Goal: Complete application form: Complete application form

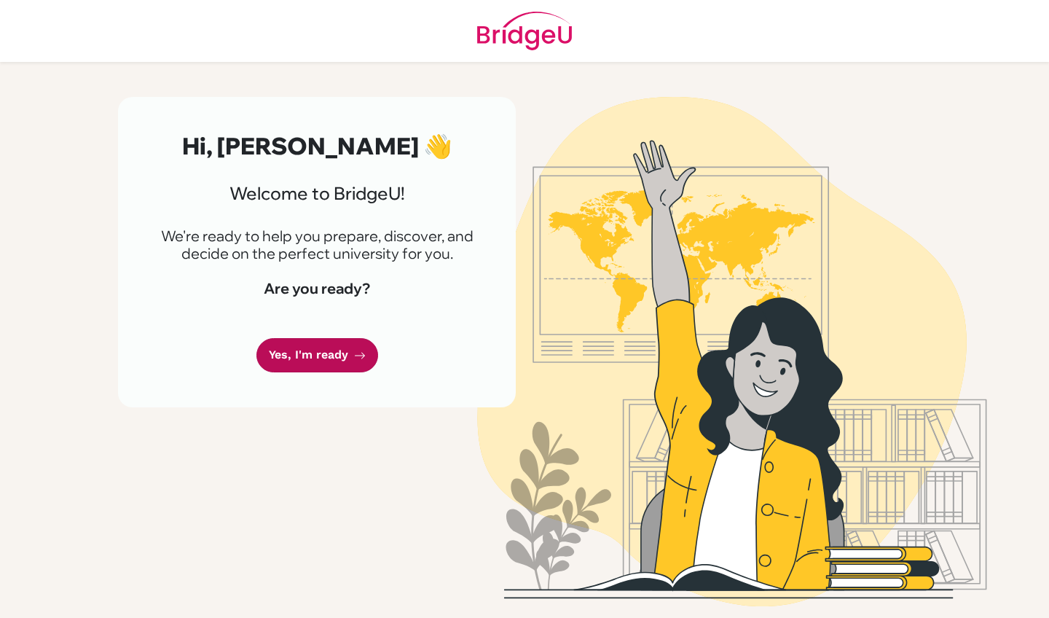
click at [321, 354] on link "Yes, I'm ready" at bounding box center [318, 355] width 122 height 34
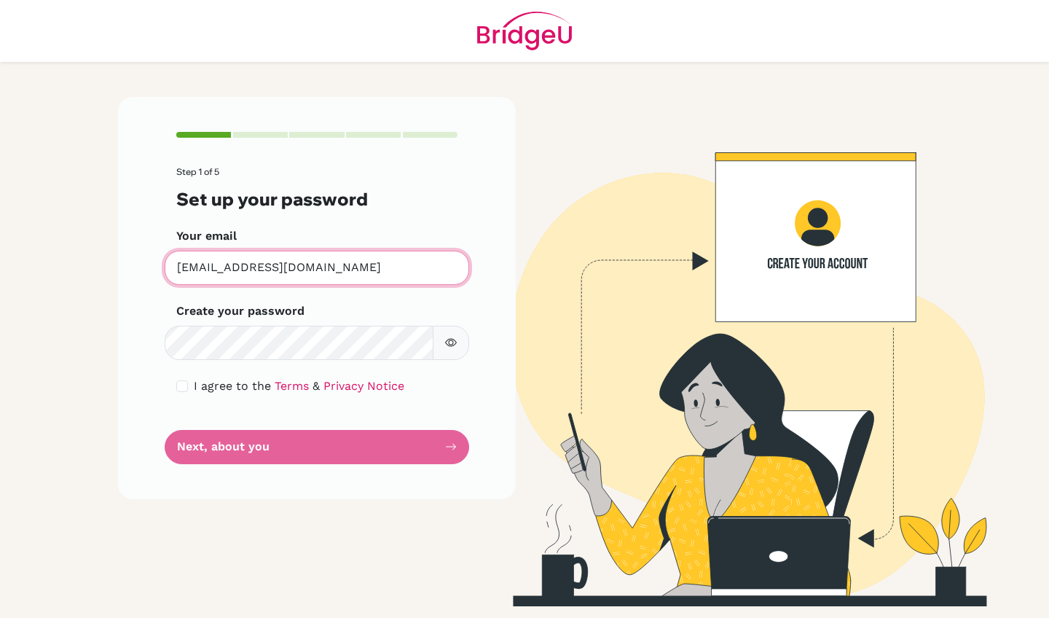
click at [334, 266] on input "[EMAIL_ADDRESS][DOMAIN_NAME]" at bounding box center [317, 268] width 305 height 34
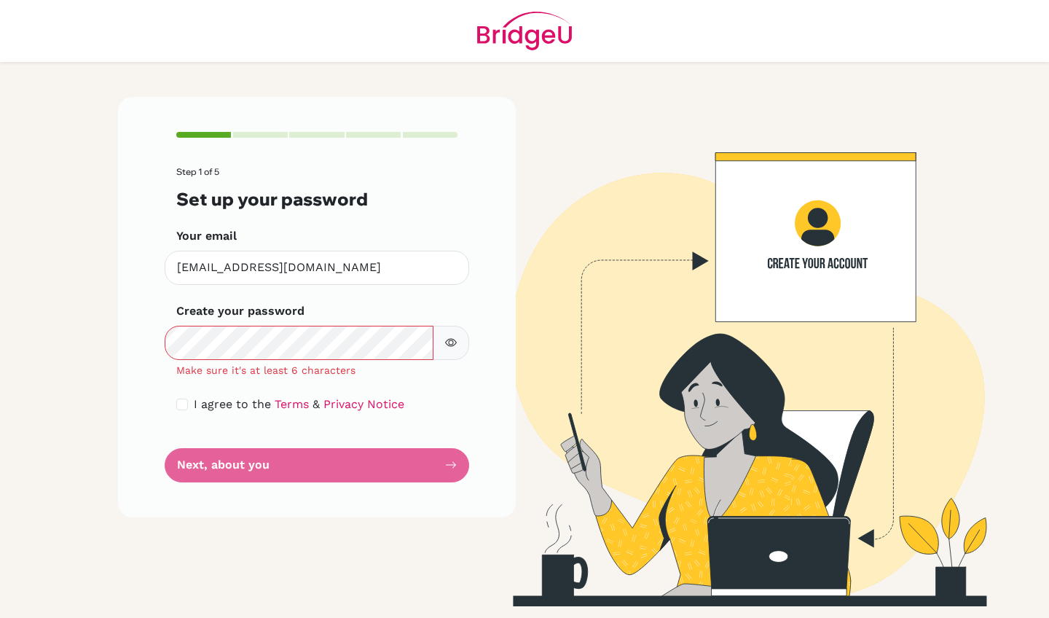
click at [452, 337] on icon "button" at bounding box center [451, 343] width 12 height 12
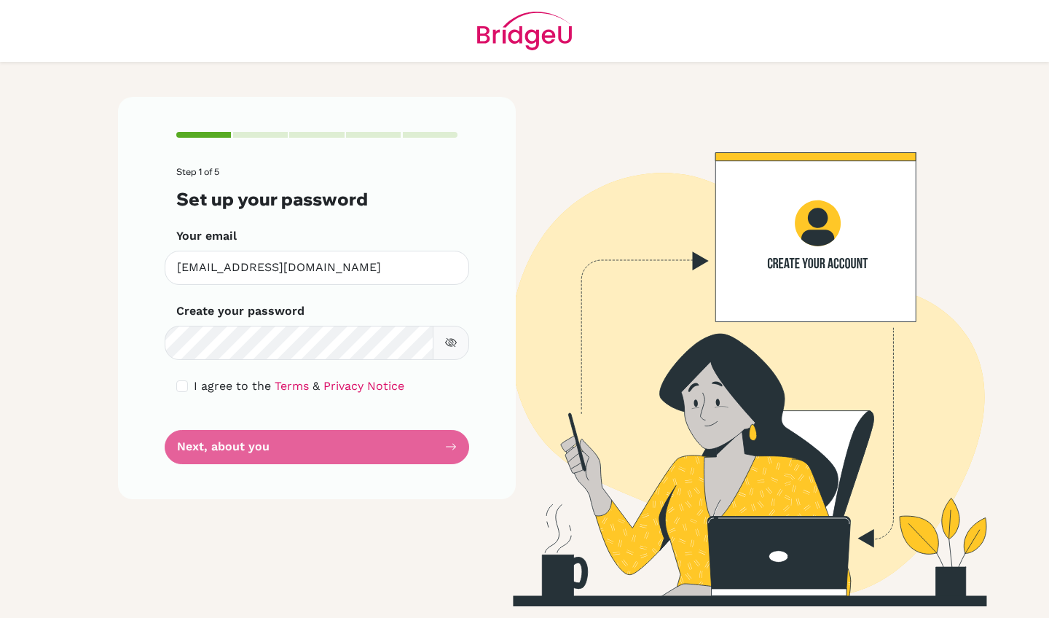
click at [222, 439] on form "Step 1 of 5 Set up your password Your email [EMAIL_ADDRESS][DOMAIN_NAME] Invali…" at bounding box center [316, 315] width 281 height 297
click at [195, 385] on span "I agree to the" at bounding box center [232, 386] width 77 height 14
click at [190, 385] on div "I agree to the Terms & Privacy Notice" at bounding box center [316, 385] width 281 height 17
click at [187, 385] on input "checkbox" at bounding box center [182, 386] width 12 height 12
checkbox input "true"
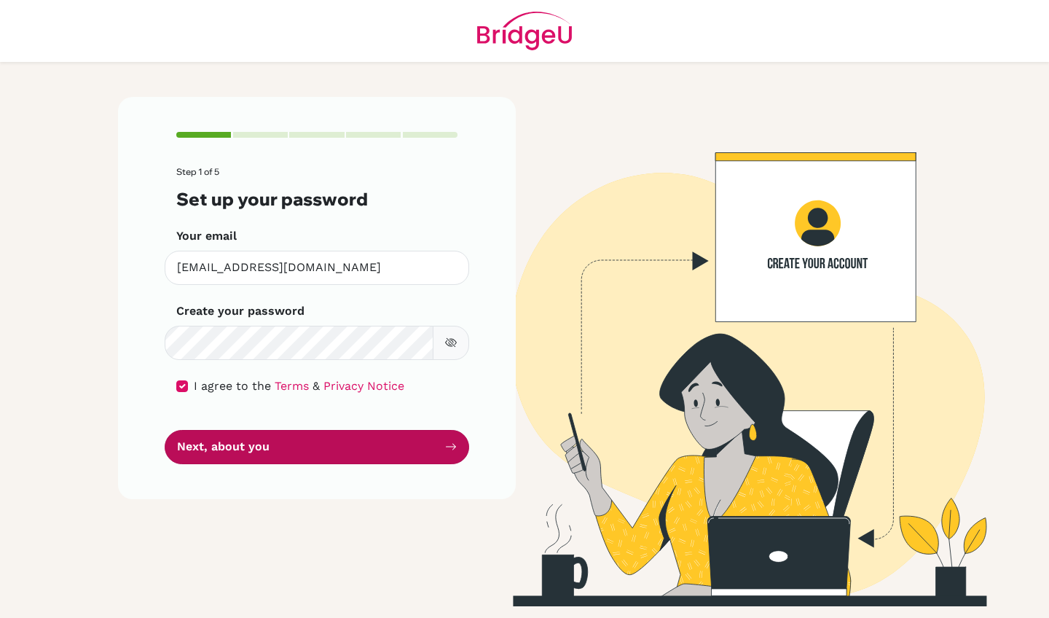
click at [287, 459] on button "Next, about you" at bounding box center [317, 447] width 305 height 34
